Goal: Check status: Check status

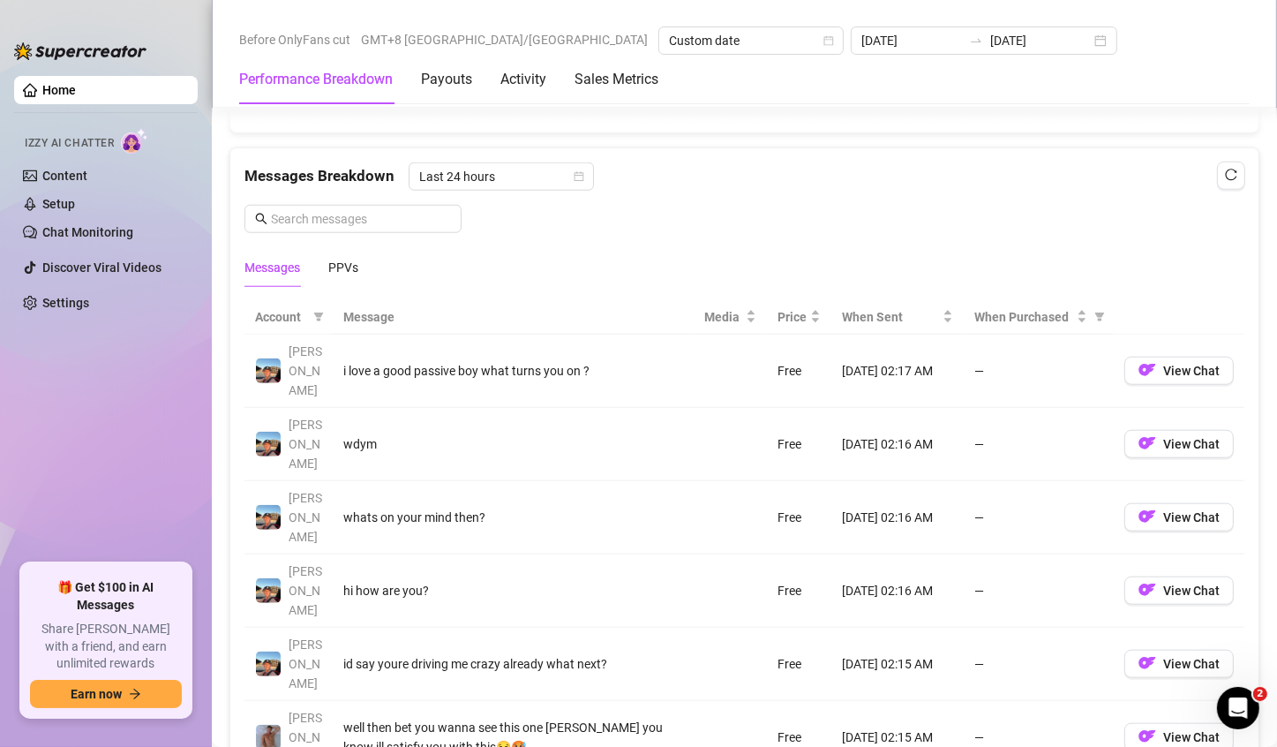
scroll to position [1512, 0]
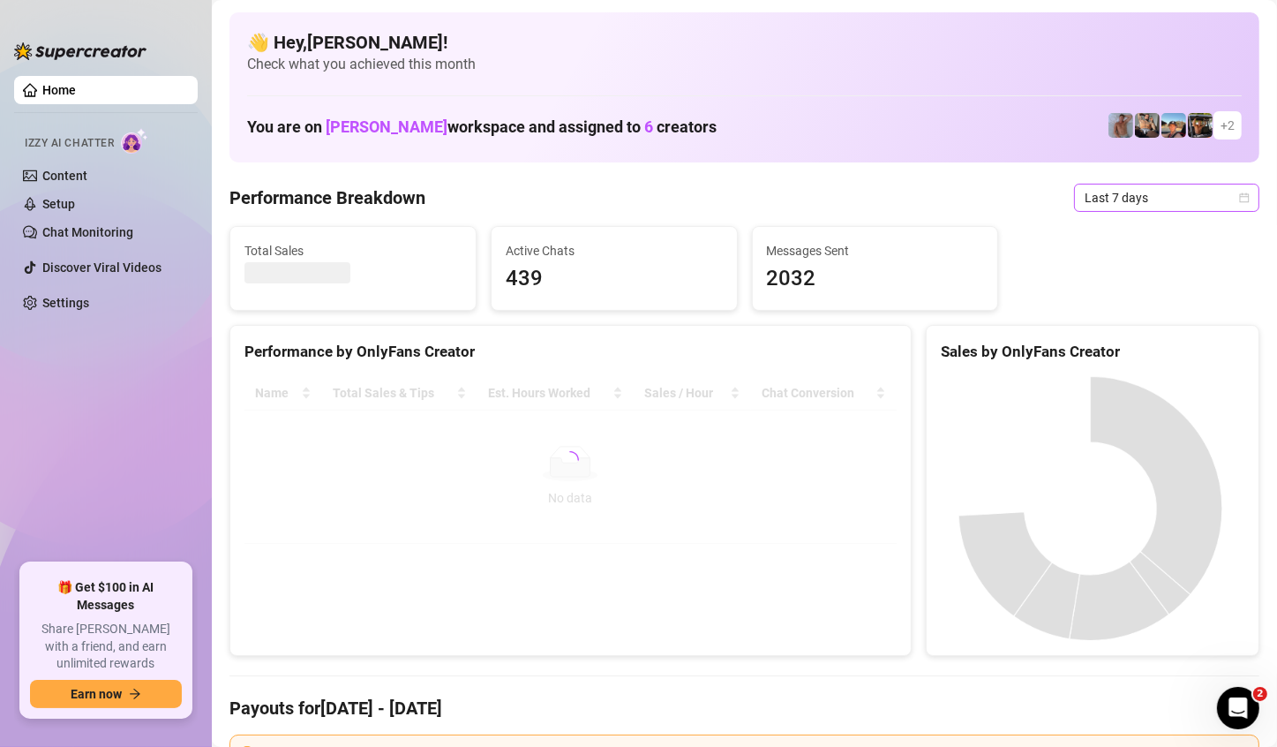
click at [1213, 187] on span "Last 7 days" at bounding box center [1167, 197] width 164 height 26
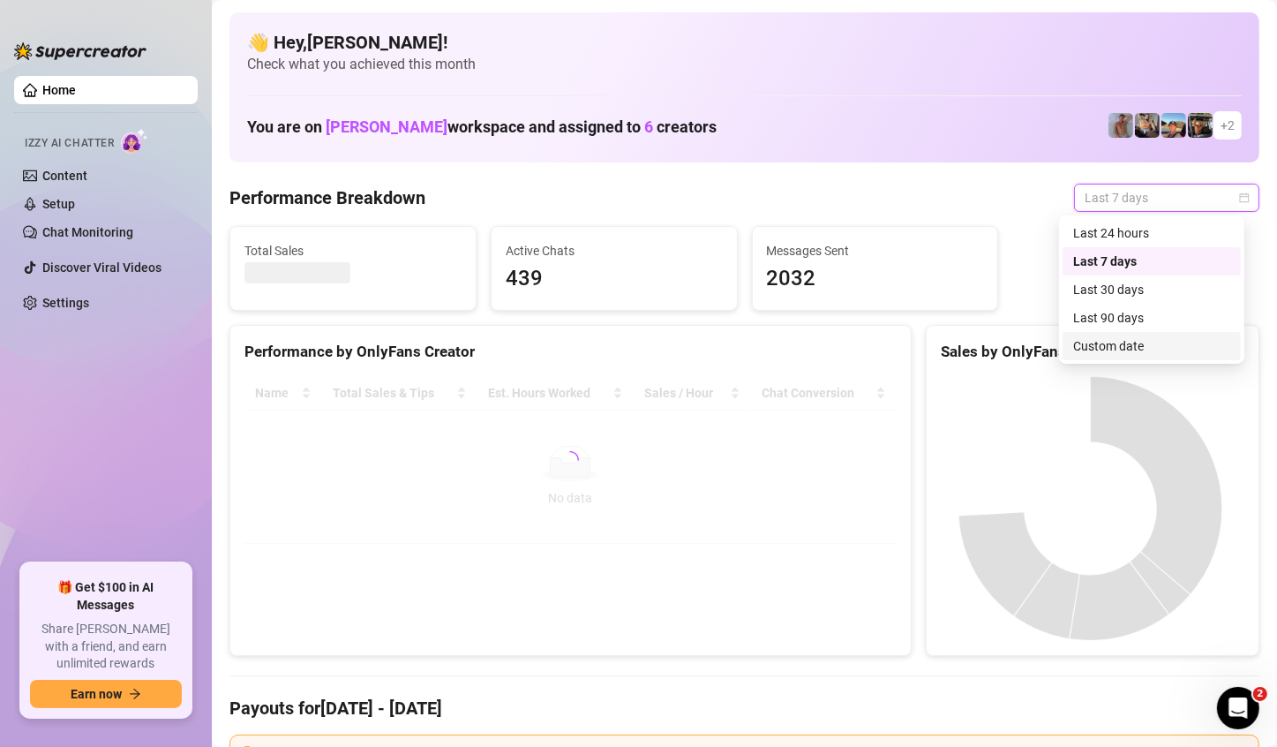
click at [1142, 345] on div "Custom date" at bounding box center [1151, 345] width 157 height 19
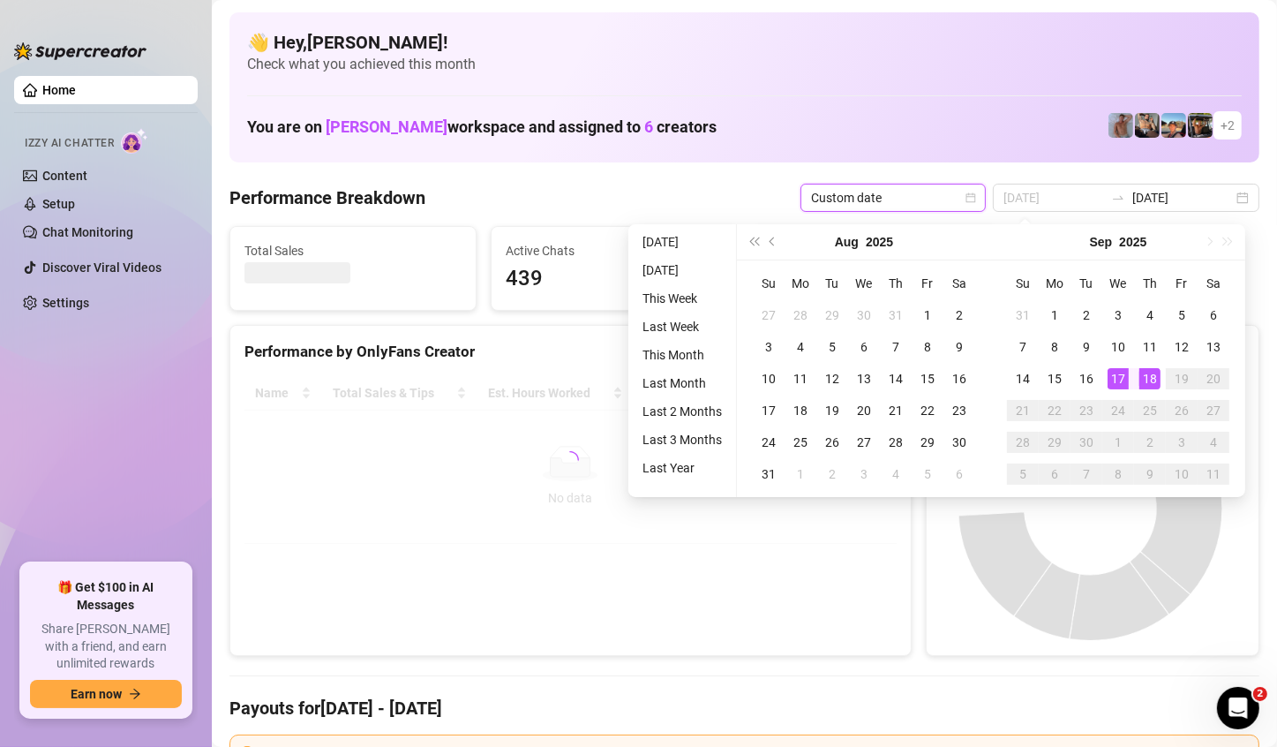
type input "[DATE]"
click at [1149, 372] on div "18" at bounding box center [1149, 378] width 21 height 21
click at [1150, 372] on div "18" at bounding box center [1149, 378] width 21 height 21
click at [1150, 372] on div at bounding box center [1093, 508] width 332 height 293
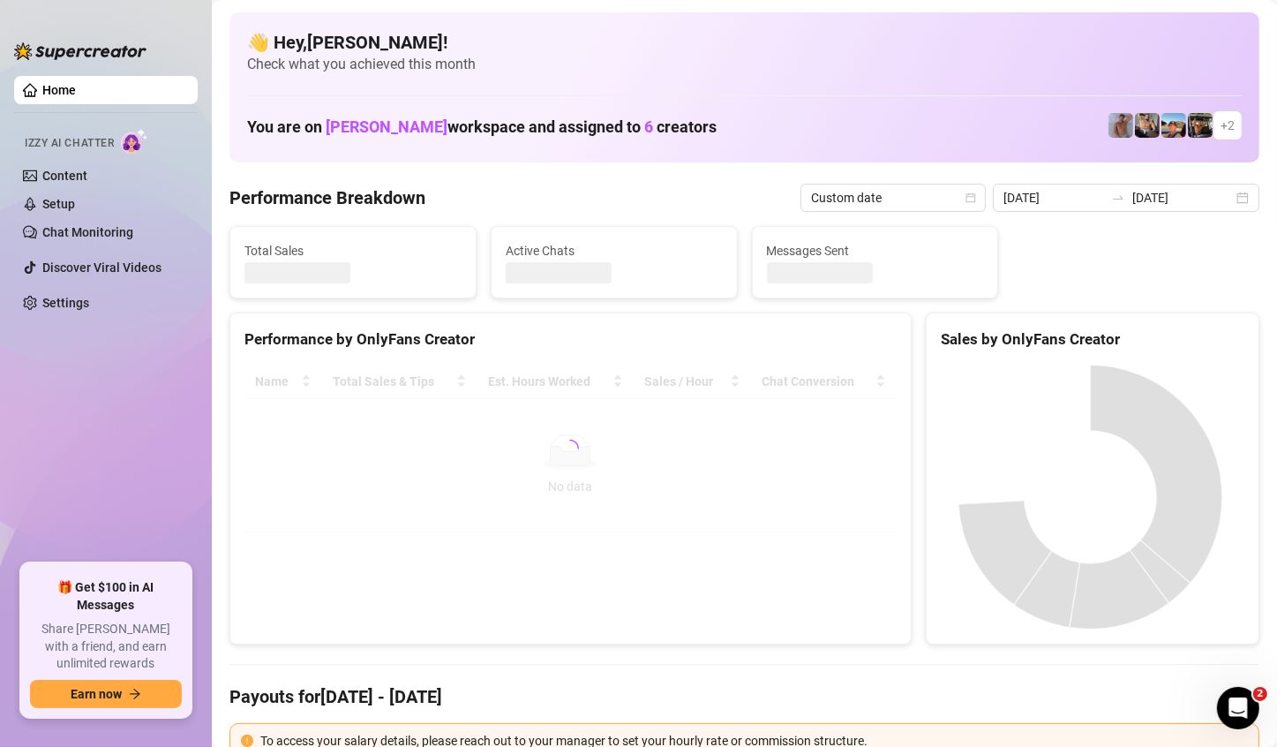
type input "[DATE]"
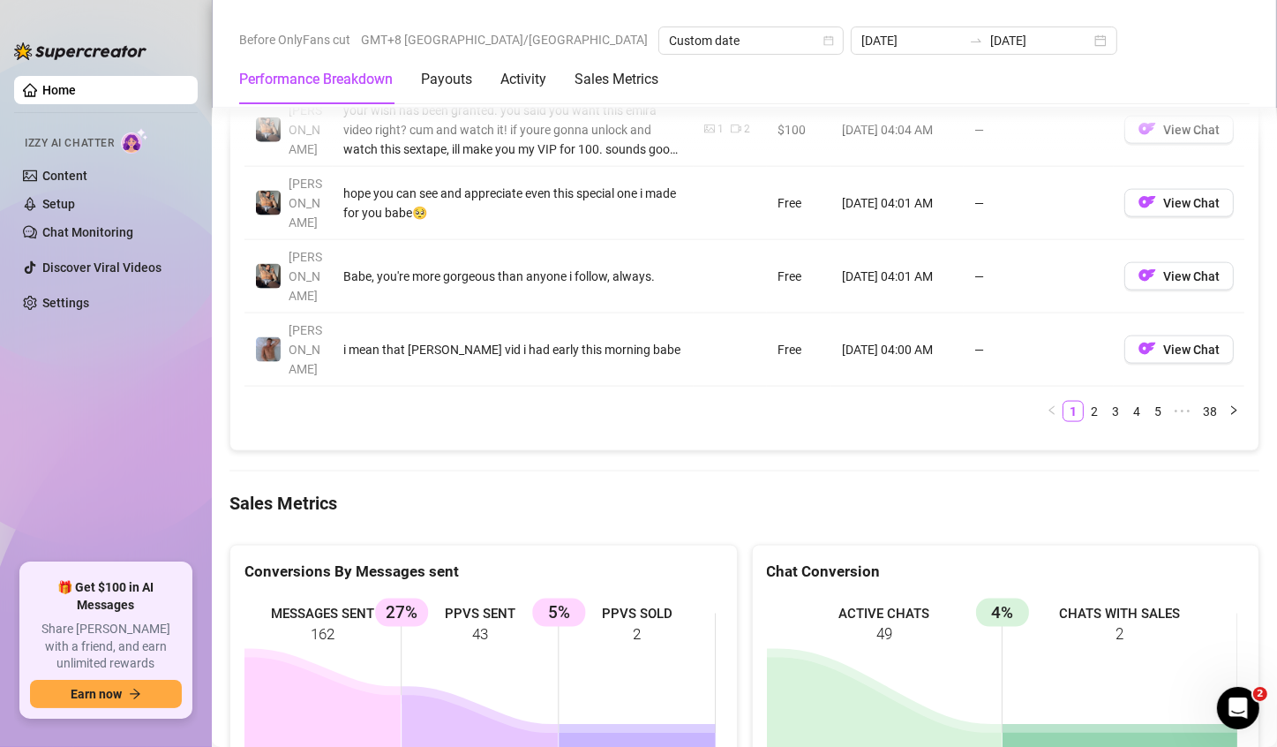
scroll to position [2294, 0]
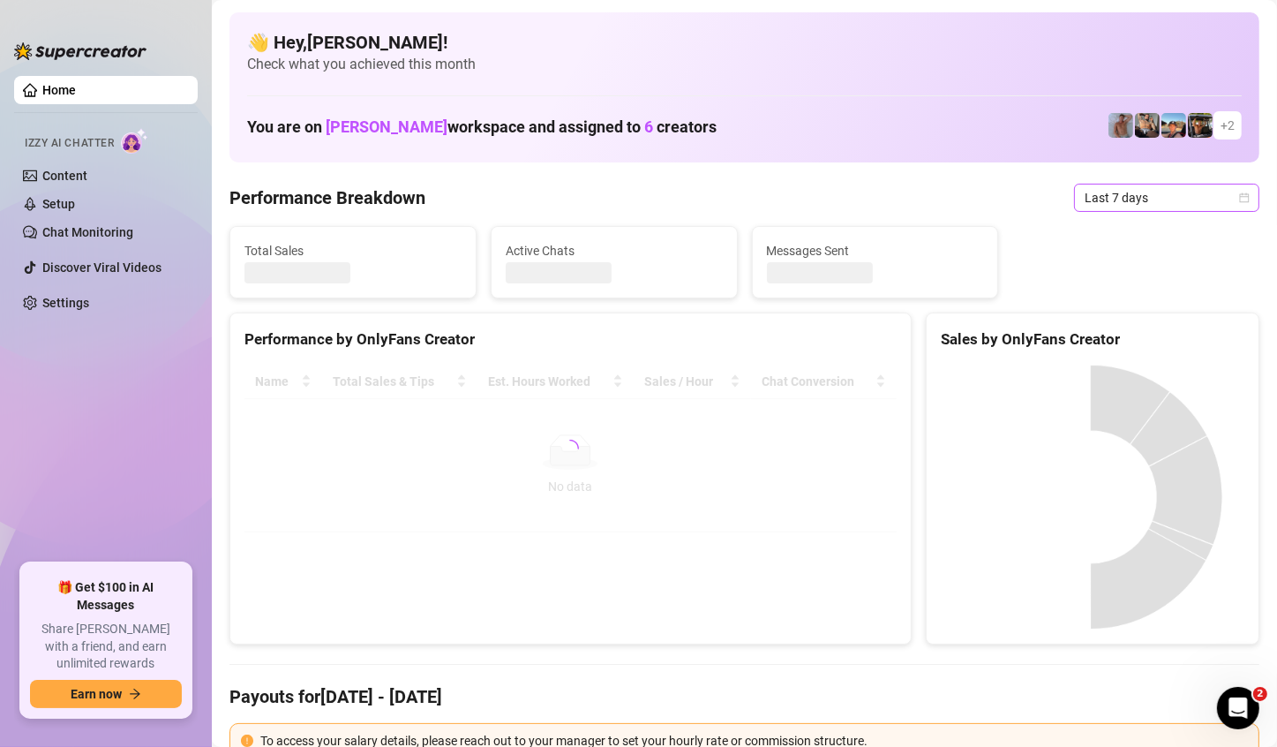
click at [1144, 205] on span "Last 7 days" at bounding box center [1167, 197] width 164 height 26
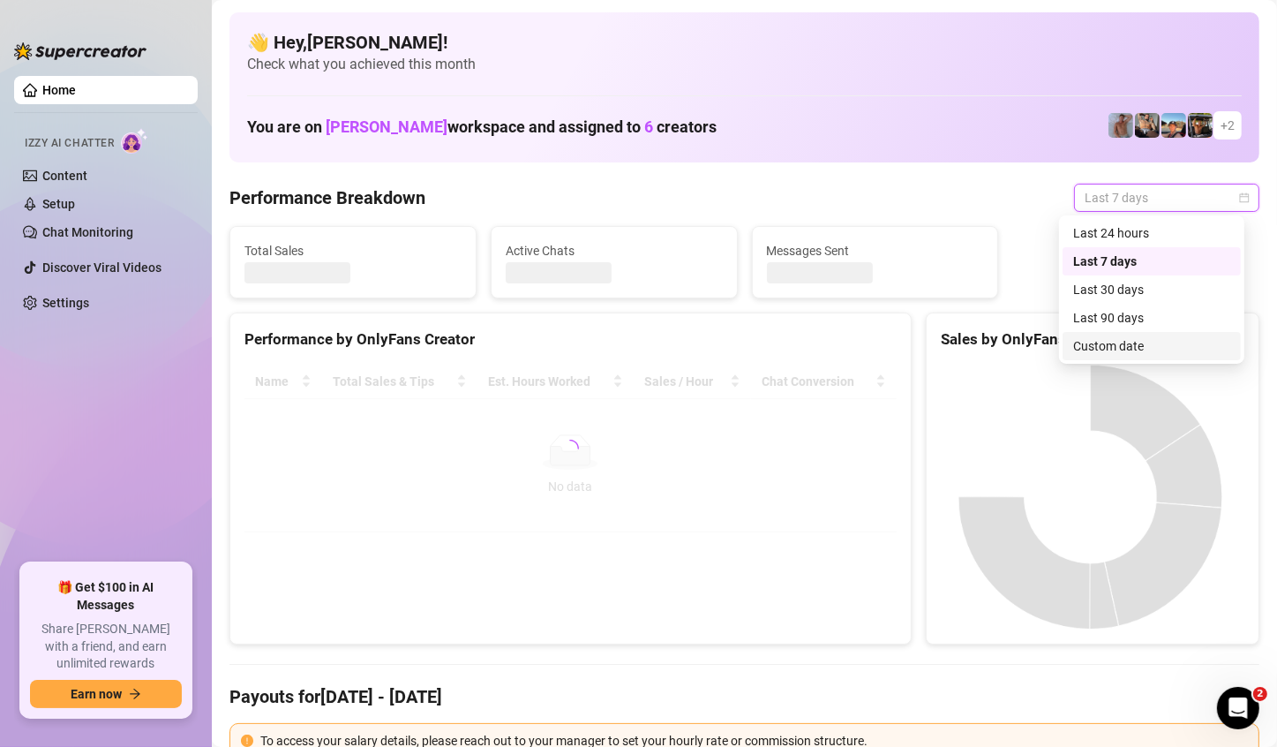
click at [1118, 349] on div "Custom date" at bounding box center [1151, 345] width 157 height 19
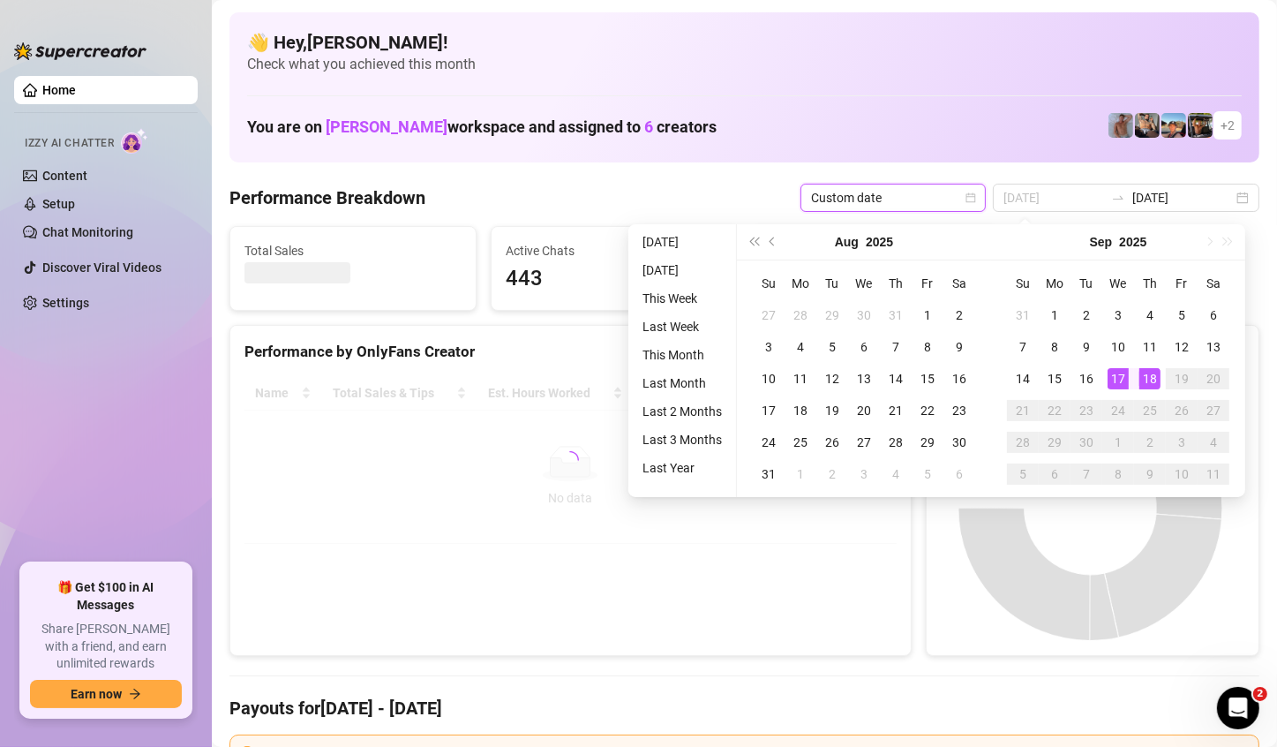
type input "[DATE]"
click at [1150, 374] on div "18" at bounding box center [1149, 378] width 21 height 21
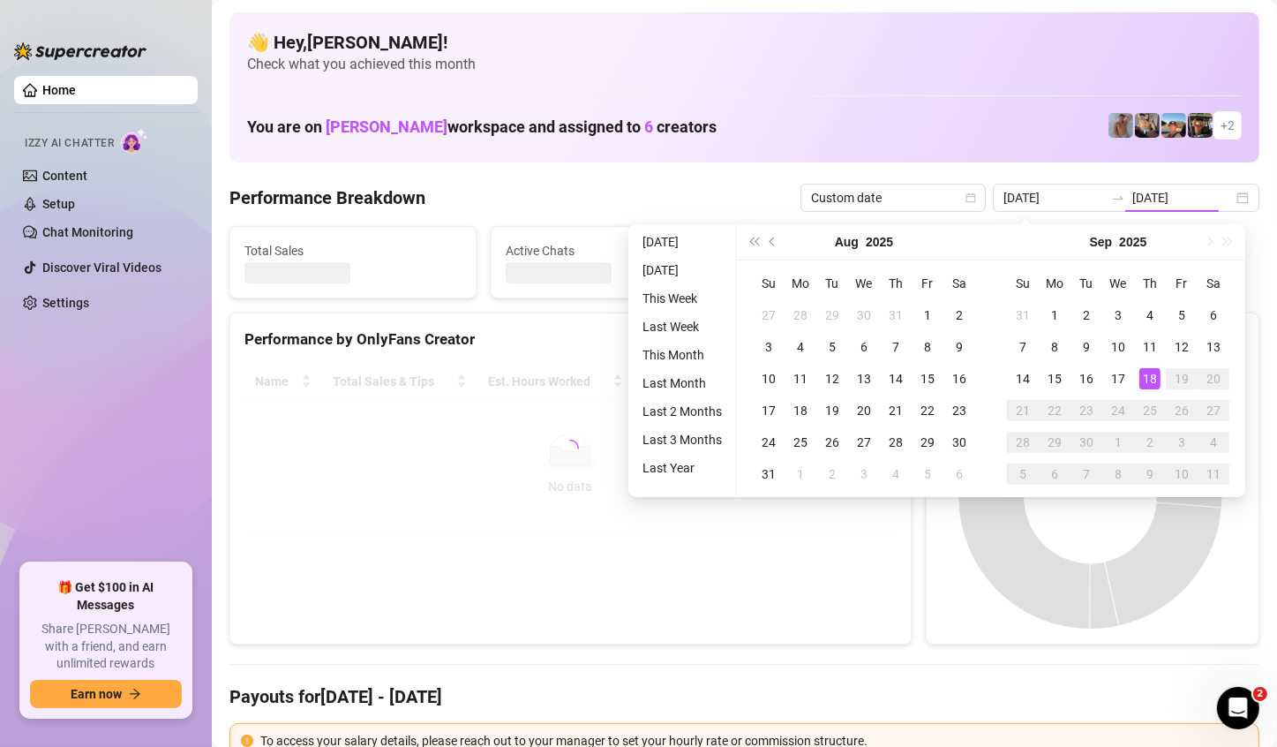
type input "[DATE]"
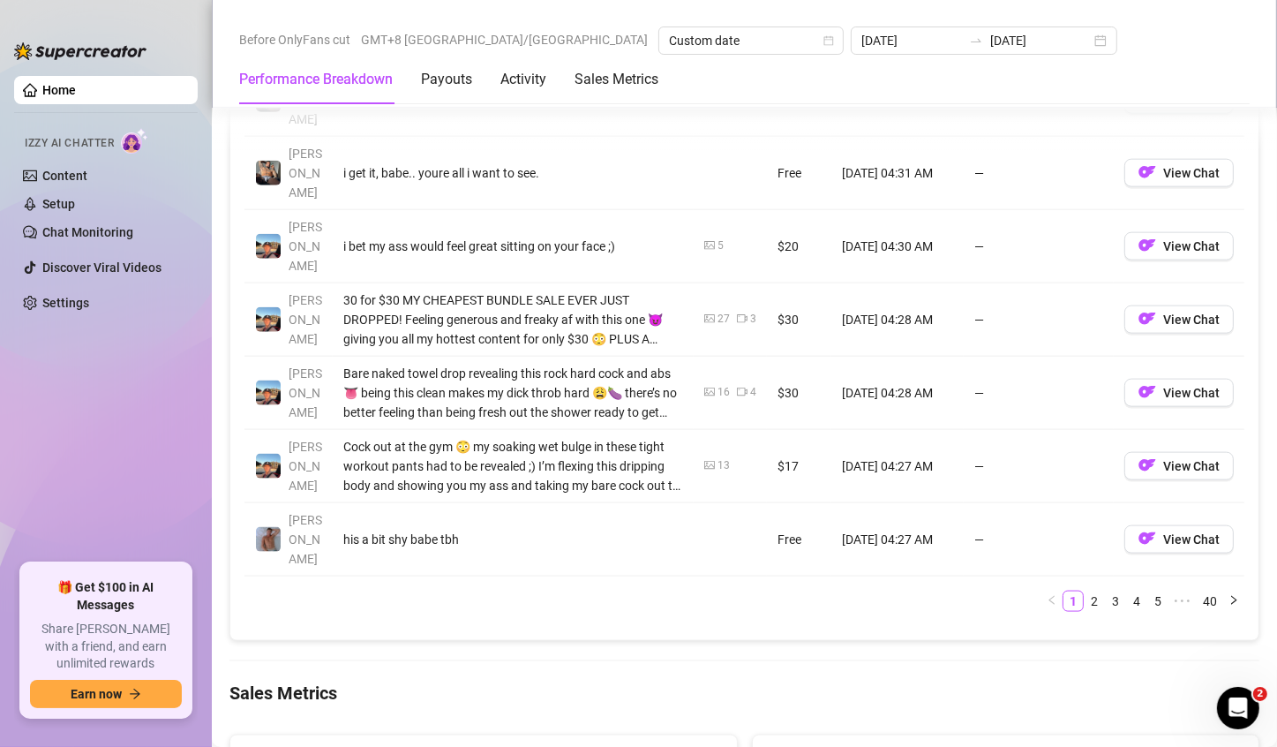
scroll to position [1941, 0]
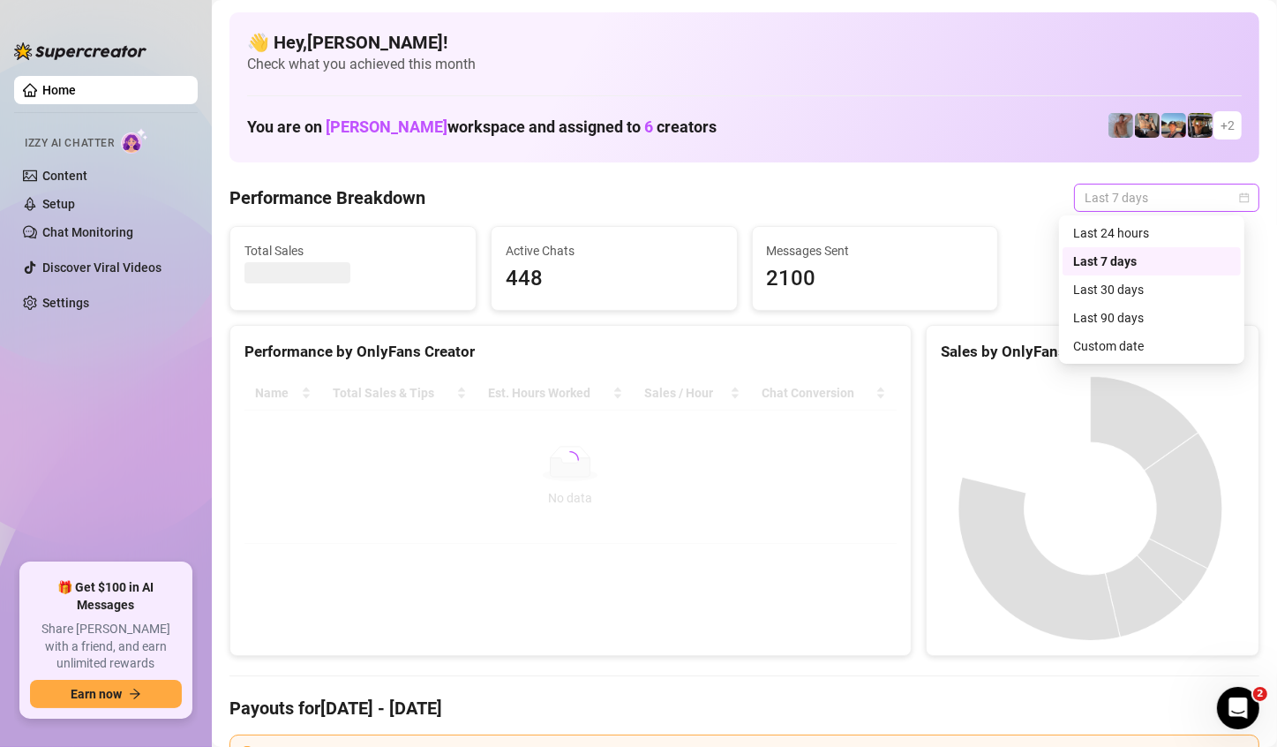
click at [1234, 188] on span "Last 7 days" at bounding box center [1167, 197] width 164 height 26
click at [1145, 336] on div "Custom date" at bounding box center [1151, 346] width 178 height 28
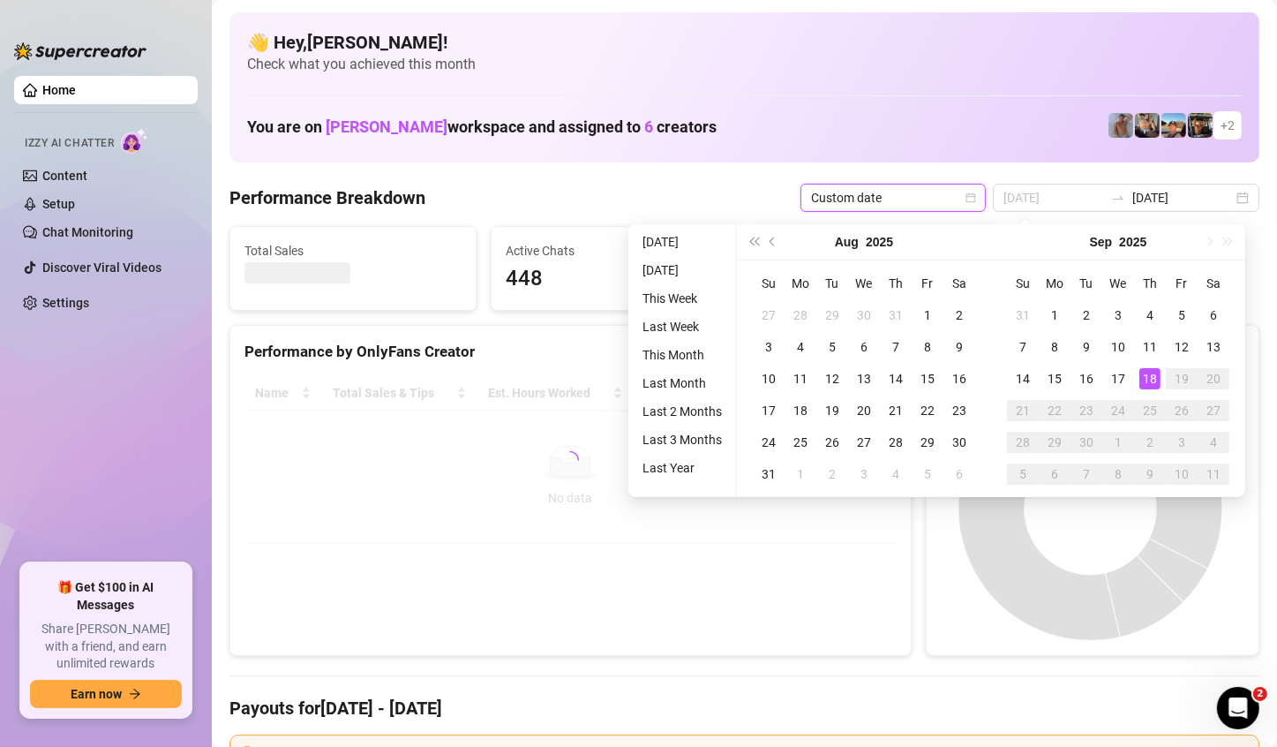
click at [1153, 373] on div "18" at bounding box center [1149, 378] width 21 height 21
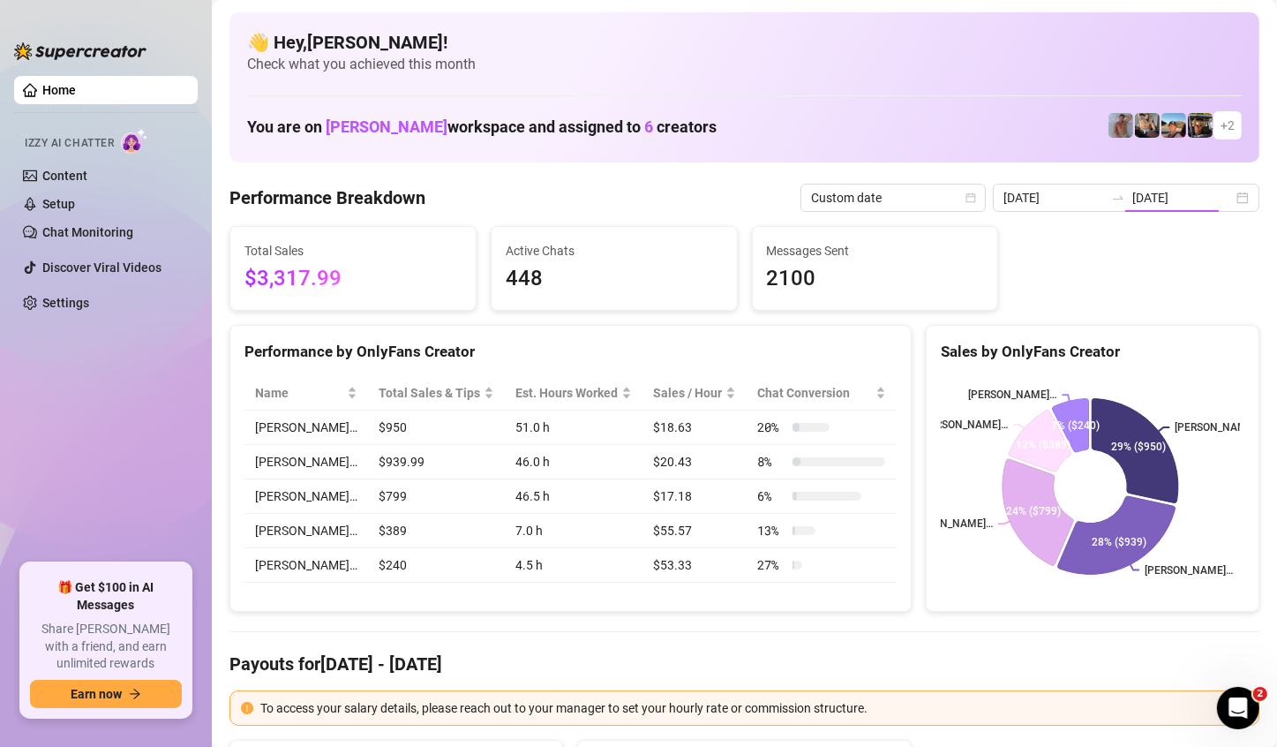
type input "[DATE]"
click at [1189, 205] on input "[DATE]" at bounding box center [1182, 197] width 101 height 19
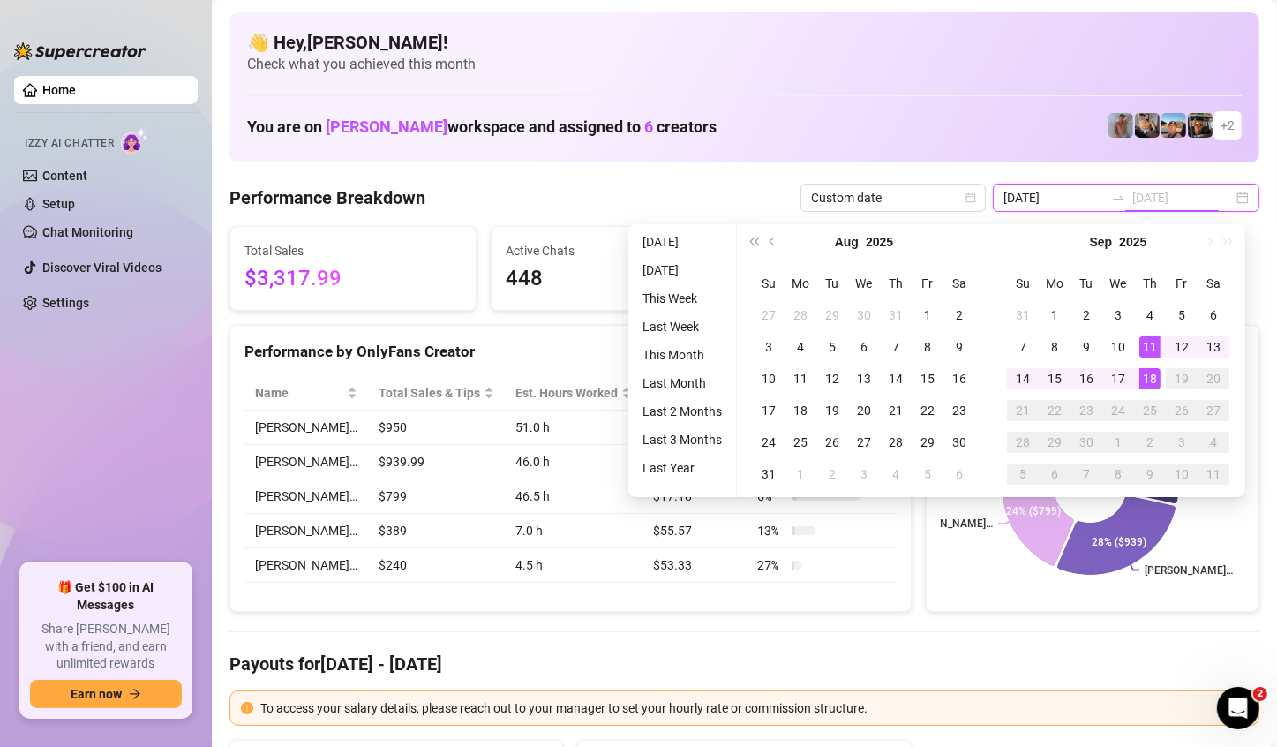
type input "[DATE]"
click at [1149, 374] on div "18" at bounding box center [1149, 378] width 21 height 21
click at [1149, 374] on div "[PERSON_NAME]… [PERSON_NAME]… [PERSON_NAME]… [PERSON_NAME]… [PERSON_NAME]… 29% …" at bounding box center [1093, 486] width 332 height 249
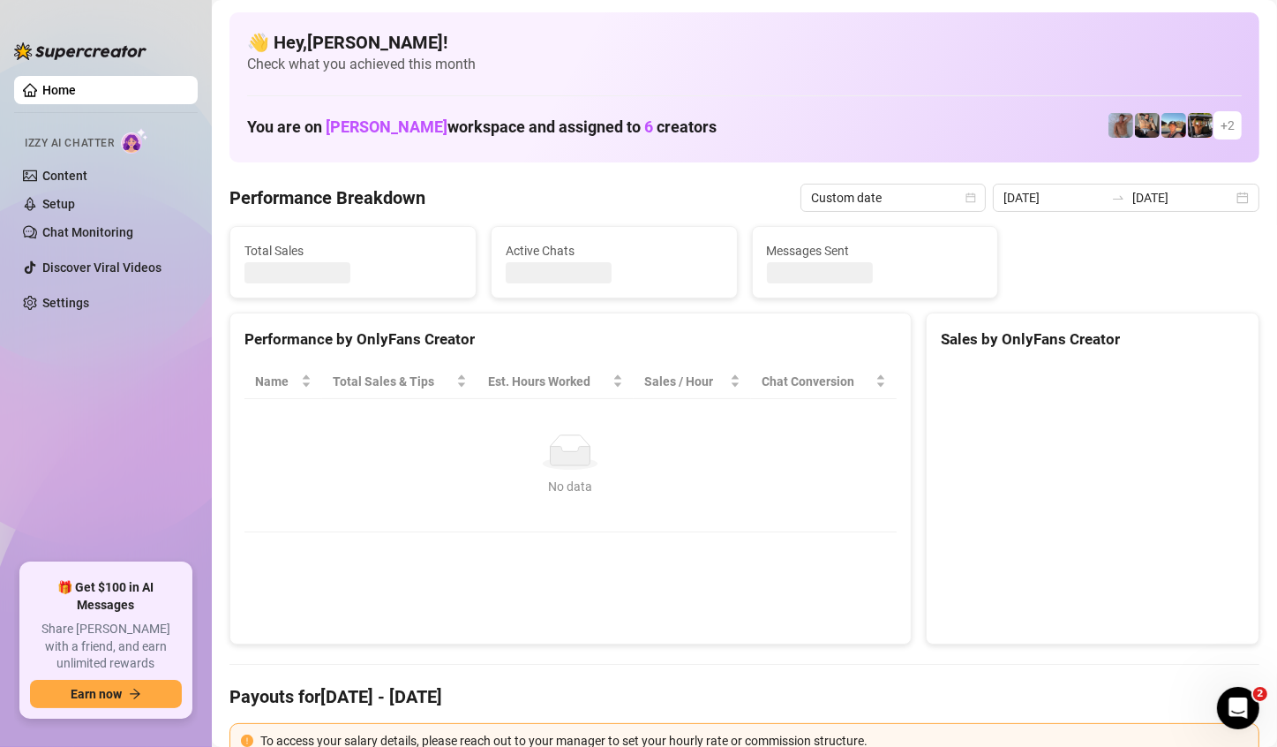
type input "[DATE]"
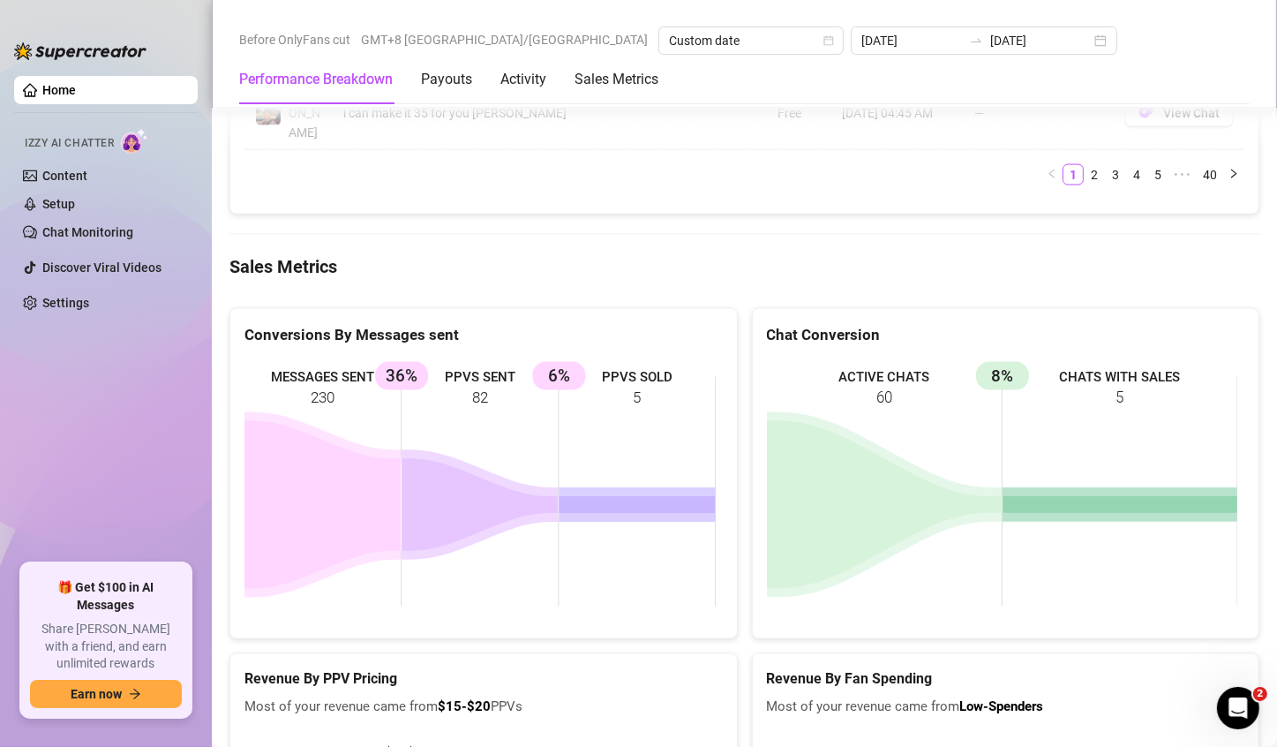
scroll to position [2383, 0]
